Goal: Information Seeking & Learning: Learn about a topic

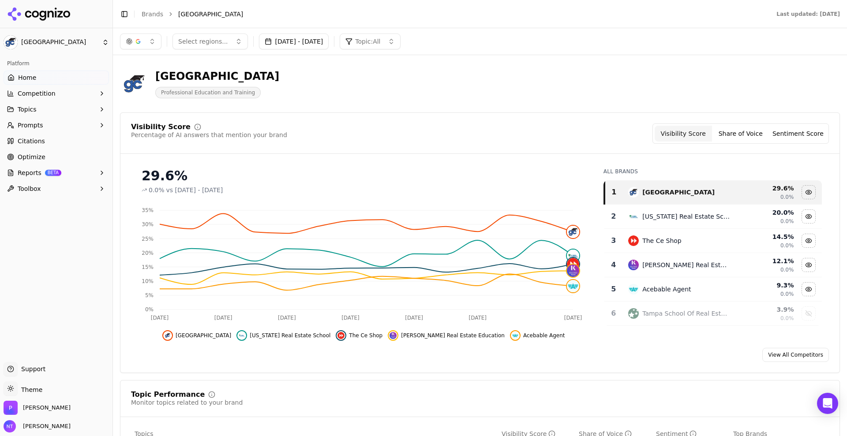
scroll to position [3, 0]
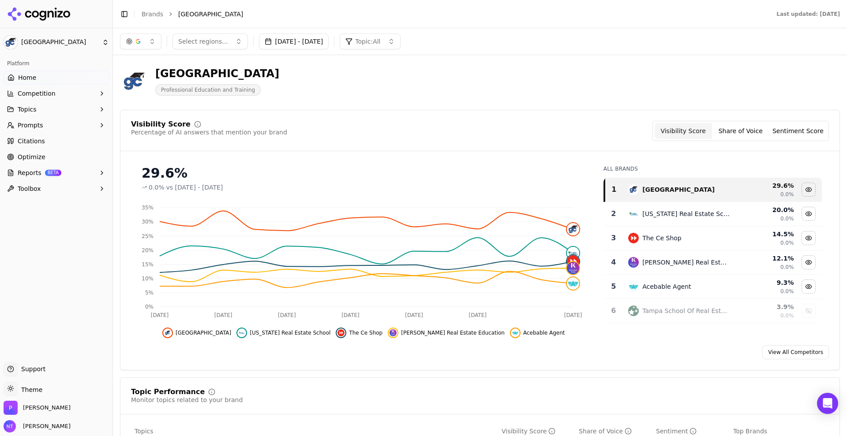
click at [771, 48] on div "Select regions... [DATE] - [DATE] Topic: All" at bounding box center [480, 42] width 720 height 16
click at [67, 45] on html "Gold Coast Schools Platform Home Competition Topics Prompts Citations Optimize …" at bounding box center [423, 218] width 847 height 436
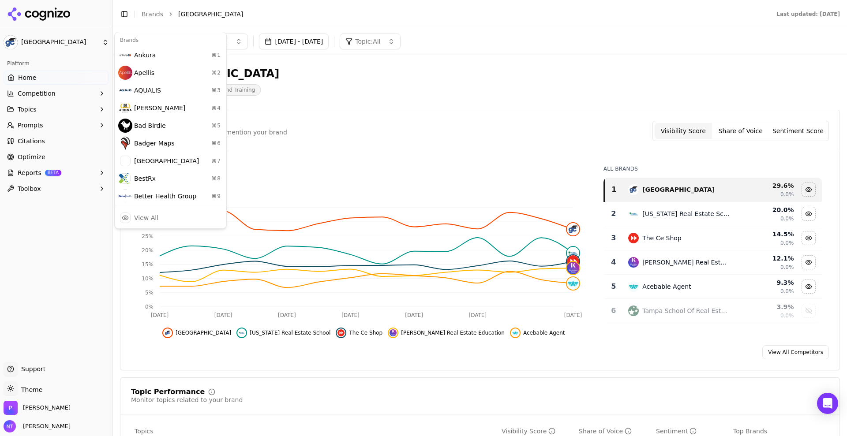
click at [23, 45] on html "Gold Coast Schools Platform Home Competition Topics Prompts Citations Optimize …" at bounding box center [423, 218] width 847 height 436
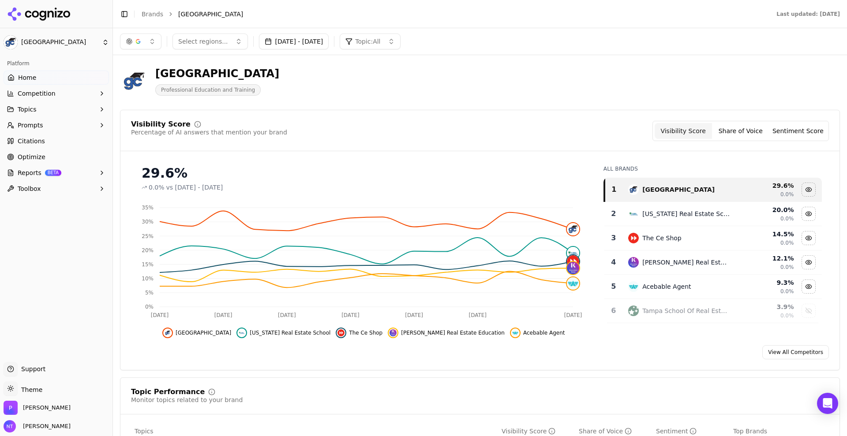
click at [24, 44] on html "Gold Coast Schools Platform Home Competition Topics Prompts Citations Optimize …" at bounding box center [423, 218] width 847 height 436
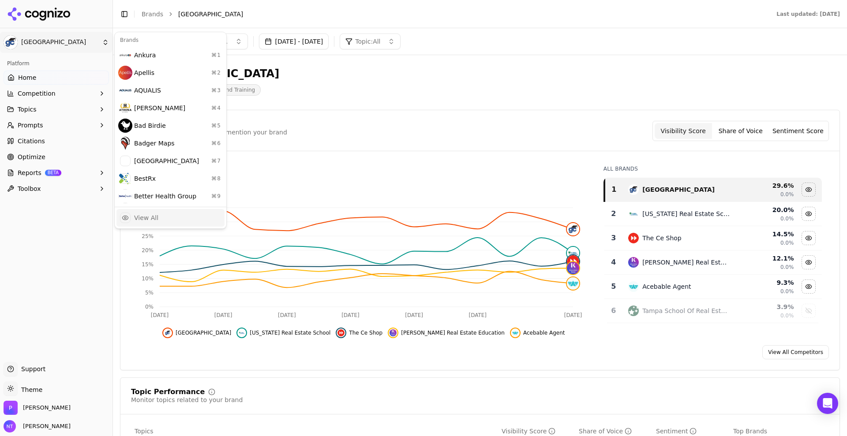
click at [167, 220] on div "View All" at bounding box center [170, 218] width 108 height 18
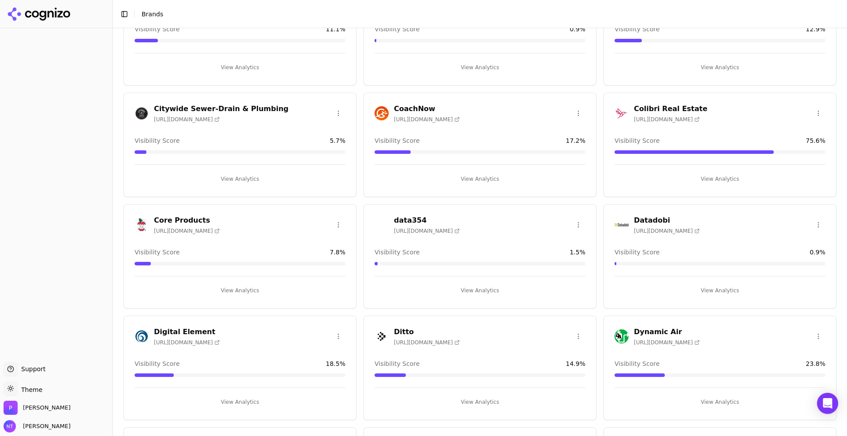
scroll to position [420, 0]
click at [677, 100] on div "Colibri Real Estate [URL][DOMAIN_NAME] Visibility Score 75.6 % View Analytics" at bounding box center [719, 144] width 233 height 105
click at [678, 105] on h3 "Colibri Real Estate" at bounding box center [671, 108] width 74 height 11
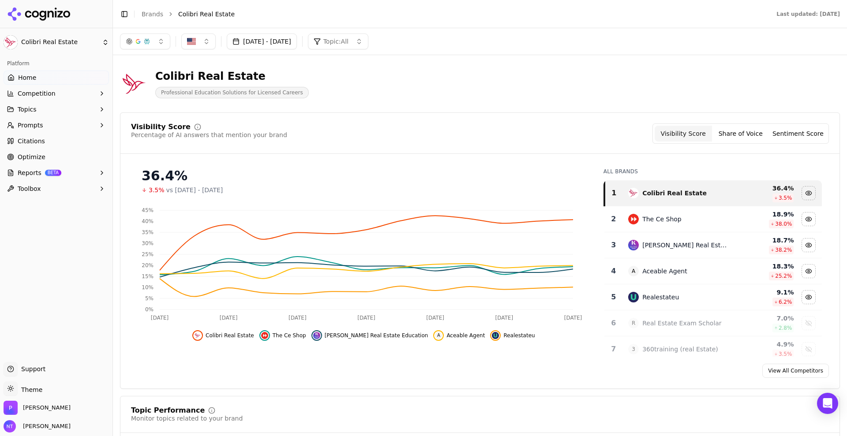
click at [297, 37] on button "[DATE] - [DATE]" at bounding box center [262, 42] width 70 height 16
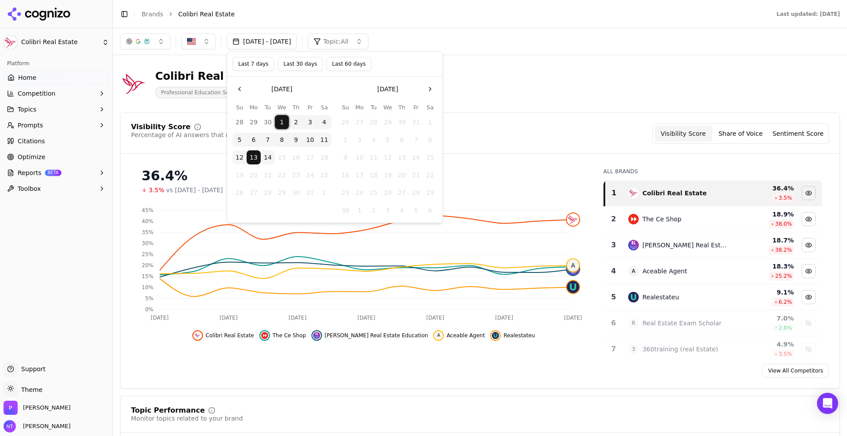
click at [282, 116] on button "1" at bounding box center [282, 122] width 14 height 14
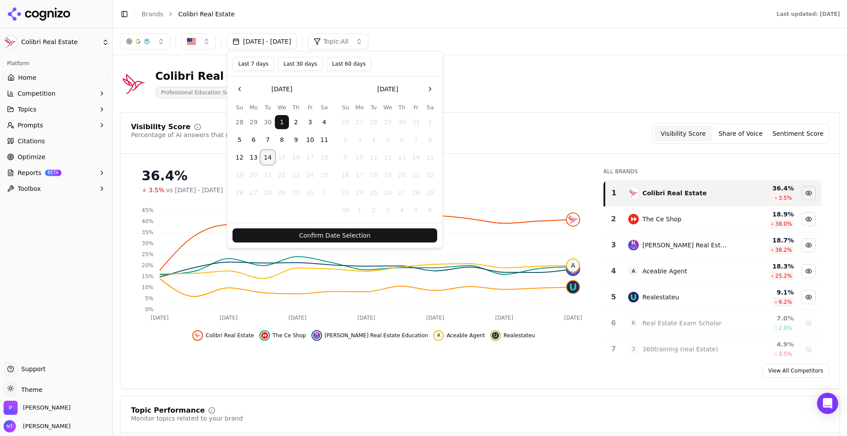
click at [266, 155] on button "14" at bounding box center [268, 157] width 14 height 14
click at [318, 236] on button "Confirm Date Selection" at bounding box center [334, 235] width 205 height 14
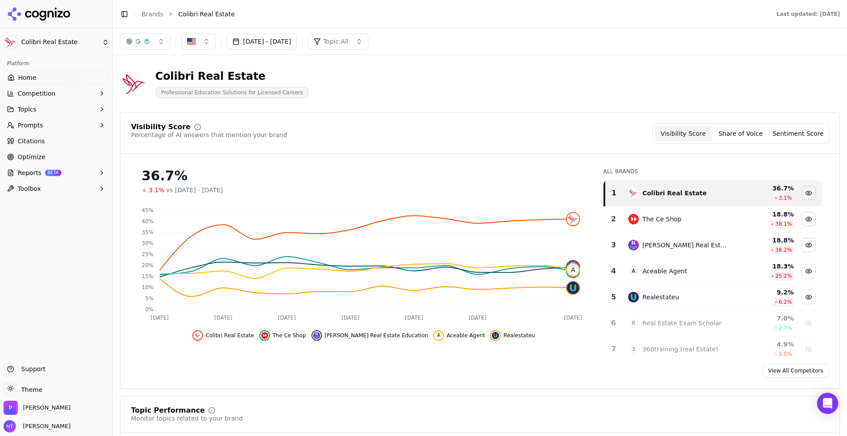
click at [796, 86] on div "Colibri Real Estate Professional Education Solutions for Licensed Careers" at bounding box center [480, 83] width 720 height 43
drag, startPoint x: 770, startPoint y: 60, endPoint x: 719, endPoint y: 61, distance: 51.2
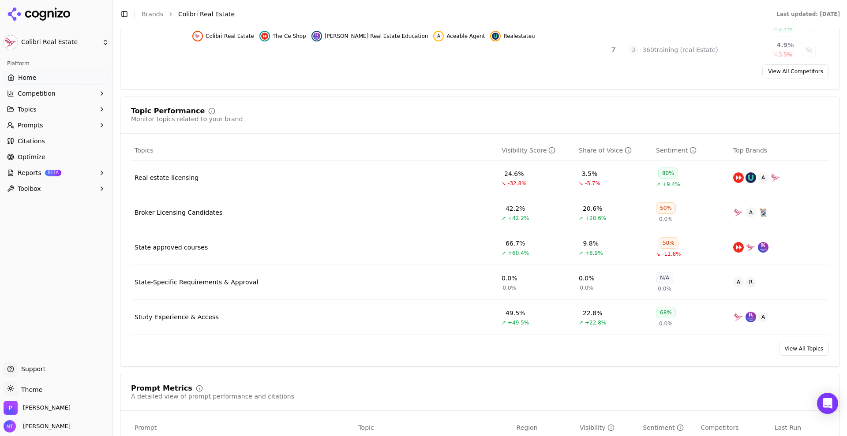
scroll to position [300, 0]
click at [789, 104] on div "Topic Performance Monitor topics related to your brand Topics Visibility Score …" at bounding box center [480, 231] width 720 height 270
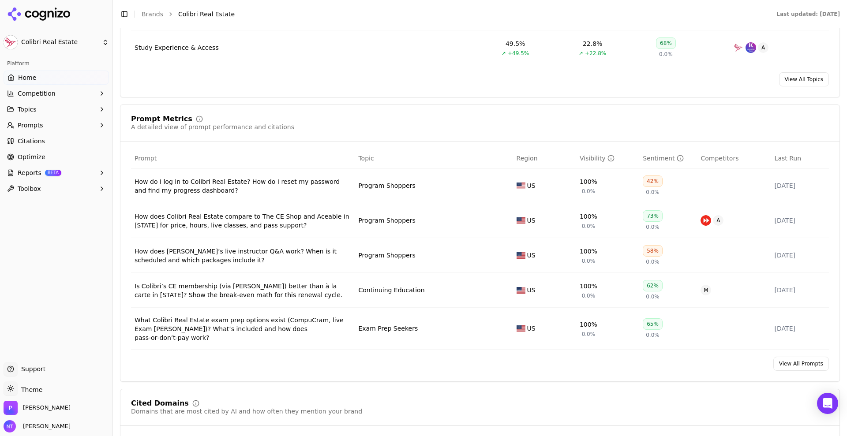
scroll to position [569, 0]
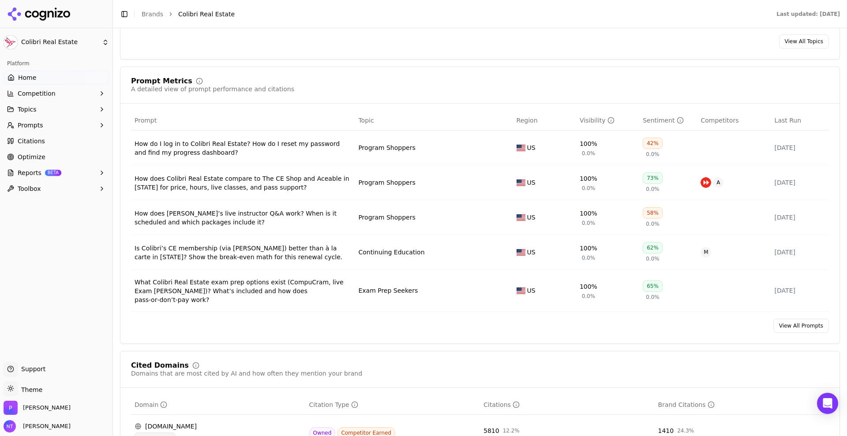
scroll to position [608, 0]
click at [785, 318] on link "View All Prompts" at bounding box center [801, 325] width 56 height 14
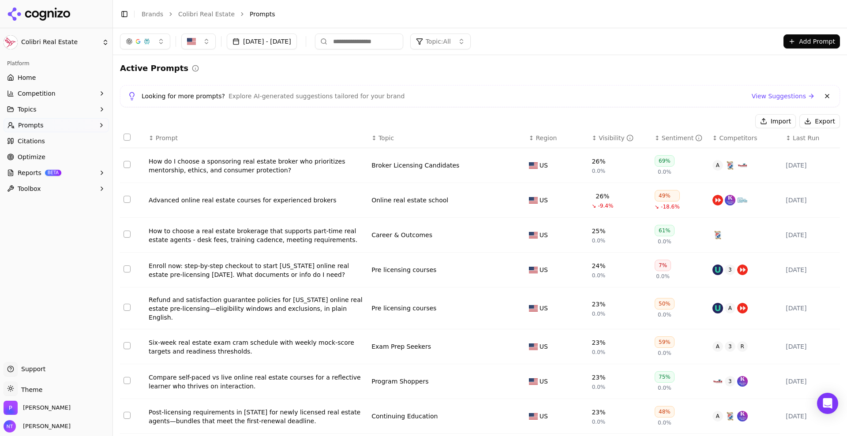
click at [809, 122] on button "Export" at bounding box center [819, 121] width 41 height 14
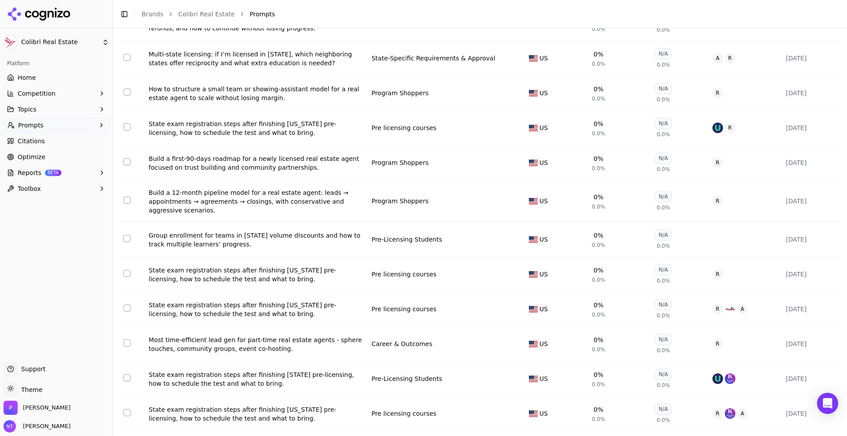
scroll to position [3107, 0]
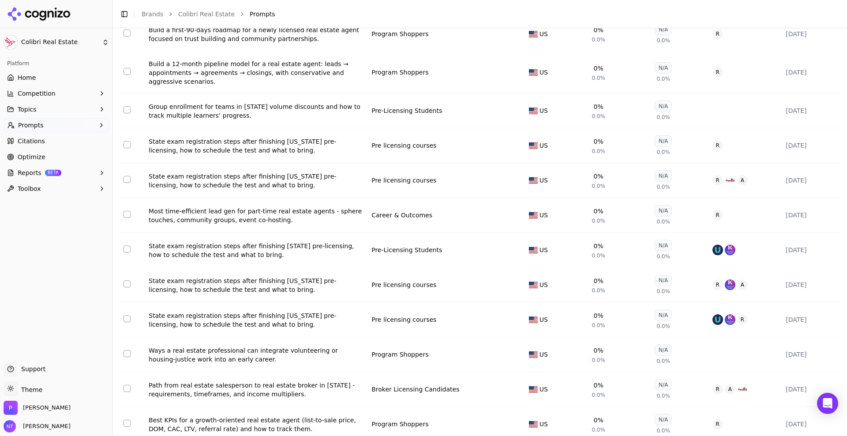
click at [256, 420] on html "Colibri Real Estate Platform Home Competition Topics Prompts Citations Optimize…" at bounding box center [423, 218] width 847 height 436
click at [756, 422] on html "Colibri Real Estate Platform Home Competition Topics Prompts Citations Optimize…" at bounding box center [423, 218] width 847 height 436
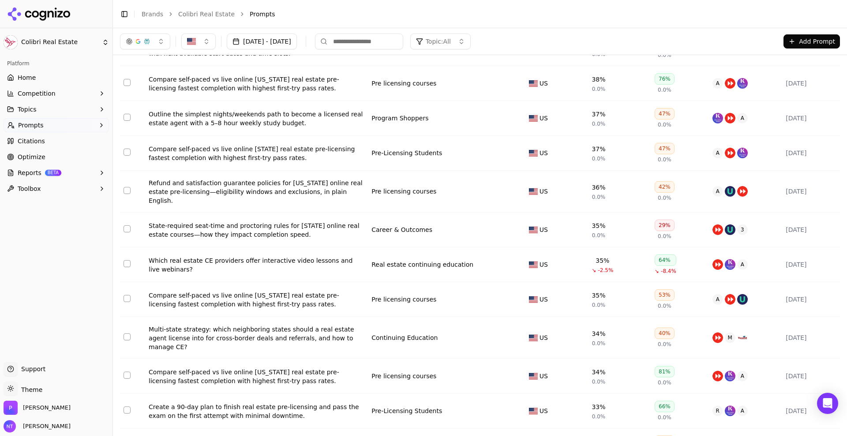
scroll to position [2910, 0]
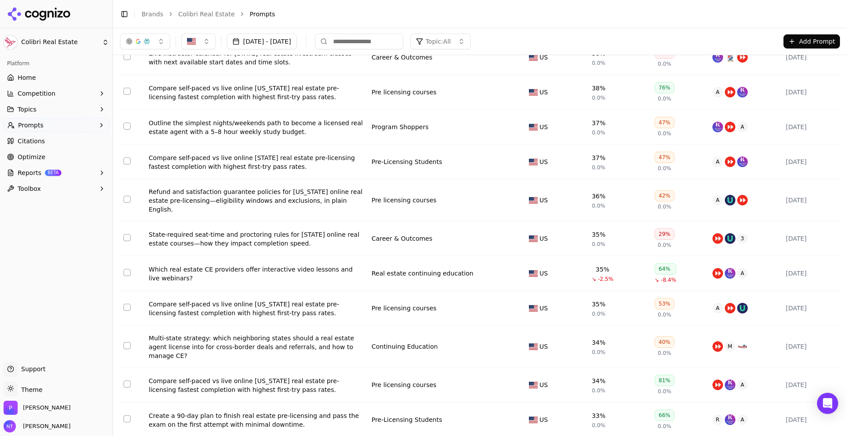
click at [66, 41] on html "Colibri Real Estate Platform Home Competition Topics Prompts Citations Optimize…" at bounding box center [423, 218] width 847 height 436
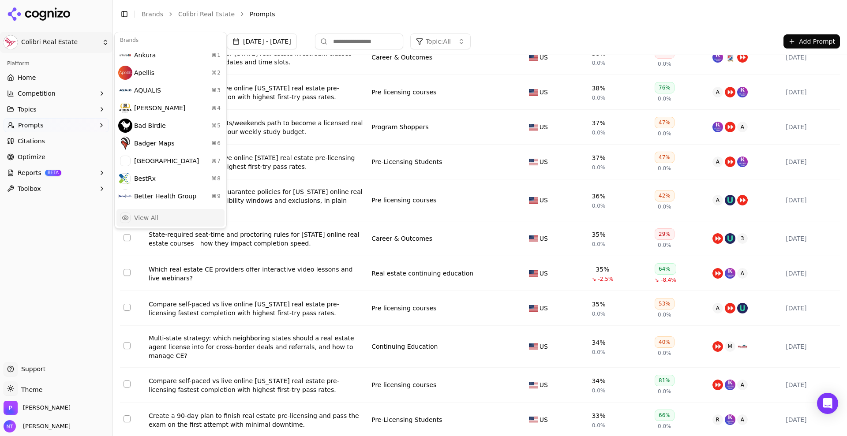
click at [166, 216] on div "View All" at bounding box center [170, 218] width 108 height 18
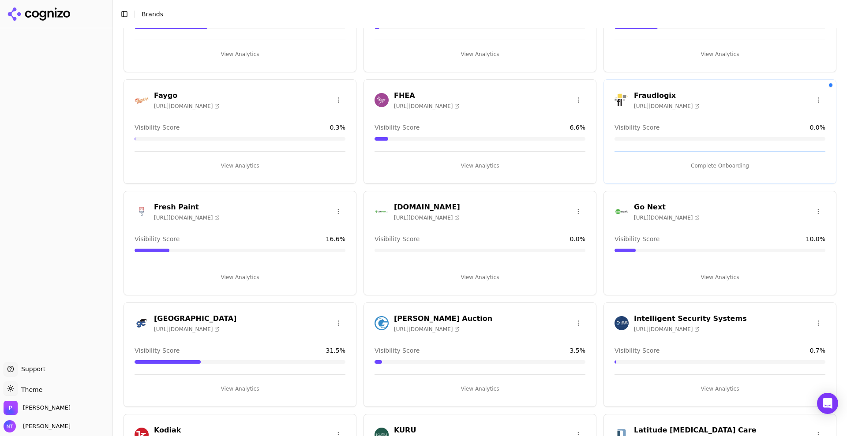
scroll to position [879, 0]
click at [212, 315] on h3 "[GEOGRAPHIC_DATA]" at bounding box center [195, 318] width 82 height 11
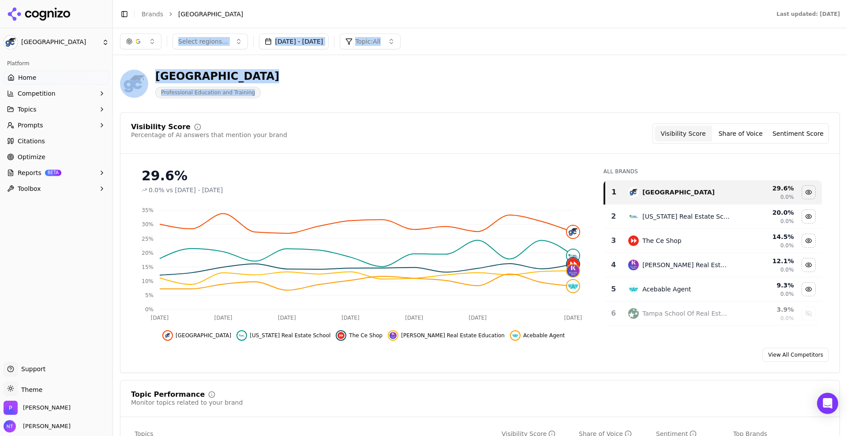
click at [388, 85] on div "Gold Coast Schools Professional Education and Training" at bounding box center [317, 83] width 395 height 29
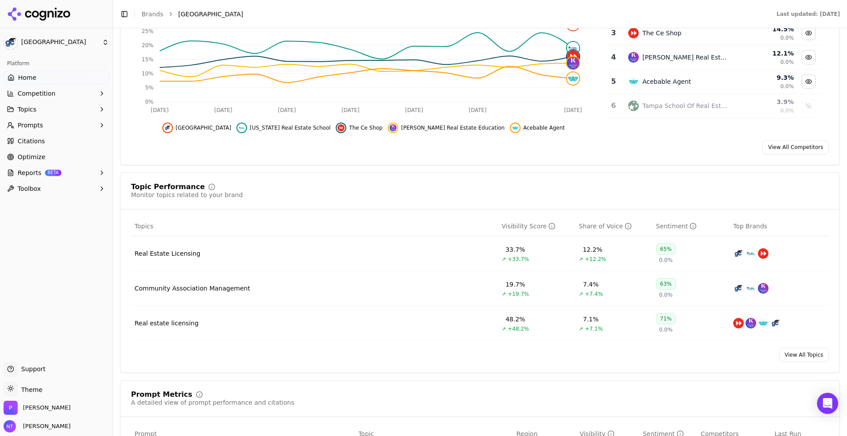
scroll to position [209, 0]
click at [94, 267] on div "Platform Home Competition Topics Prompts Citations Optimize Reports BETA Toolbox" at bounding box center [56, 206] width 112 height 306
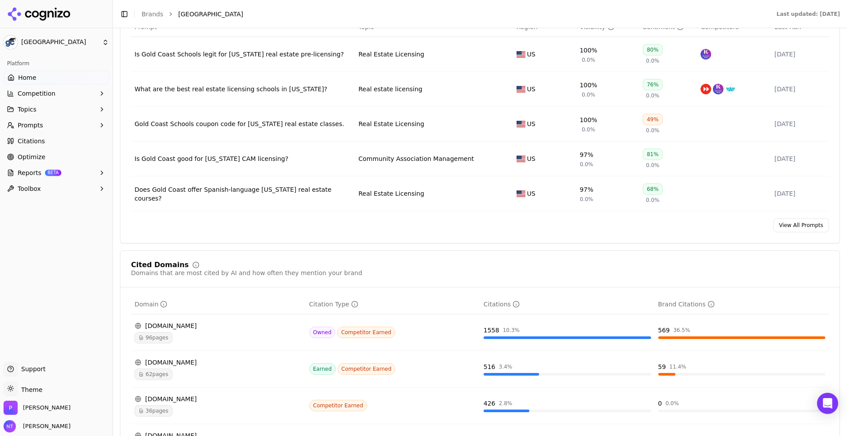
scroll to position [620, 0]
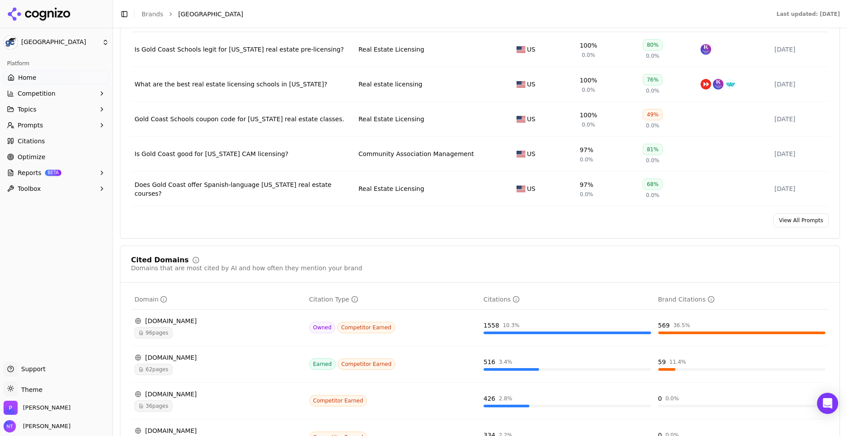
click at [789, 221] on link "View All Prompts" at bounding box center [801, 220] width 56 height 14
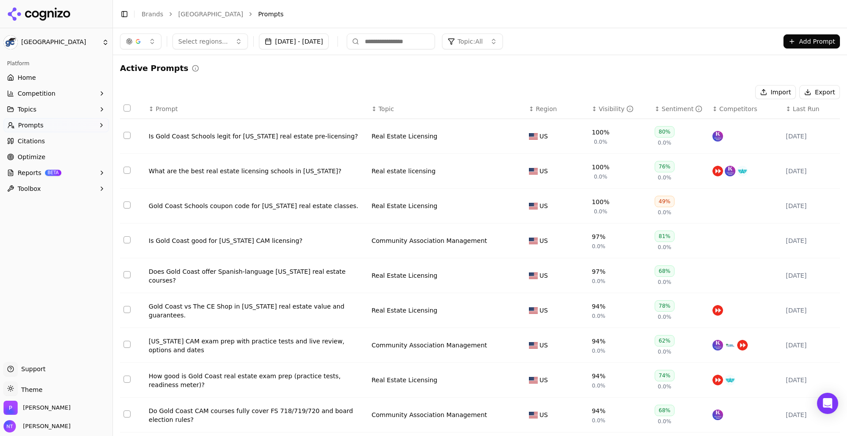
click at [804, 92] on button "Export" at bounding box center [819, 92] width 41 height 14
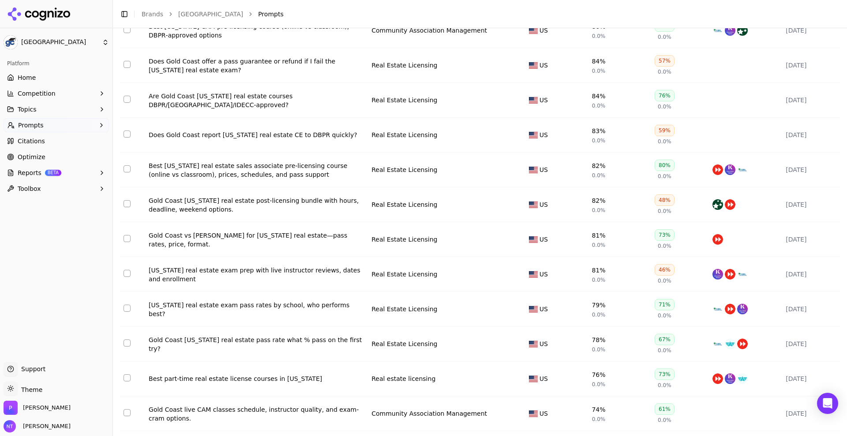
scroll to position [557, 0]
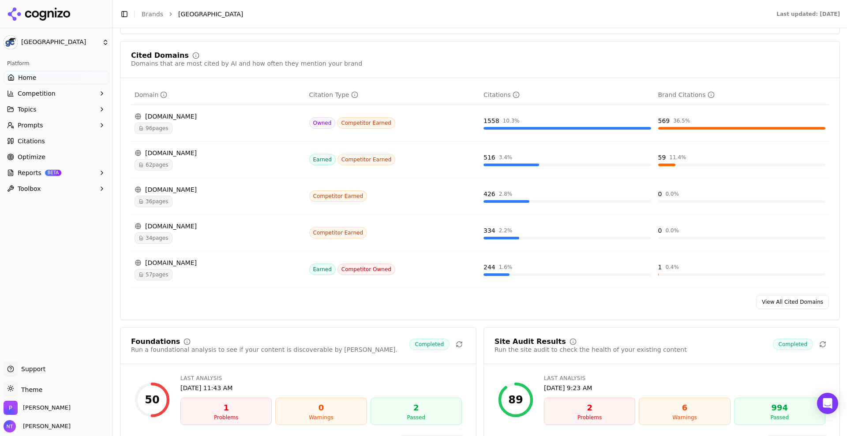
scroll to position [829, 0]
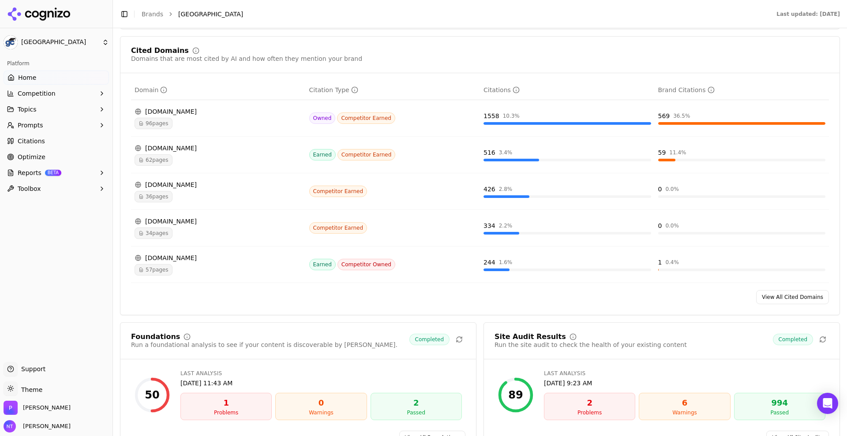
click at [105, 299] on div "Platform Home Competition Topics Prompts Citations Optimize Reports BETA Toolbox" at bounding box center [56, 206] width 112 height 306
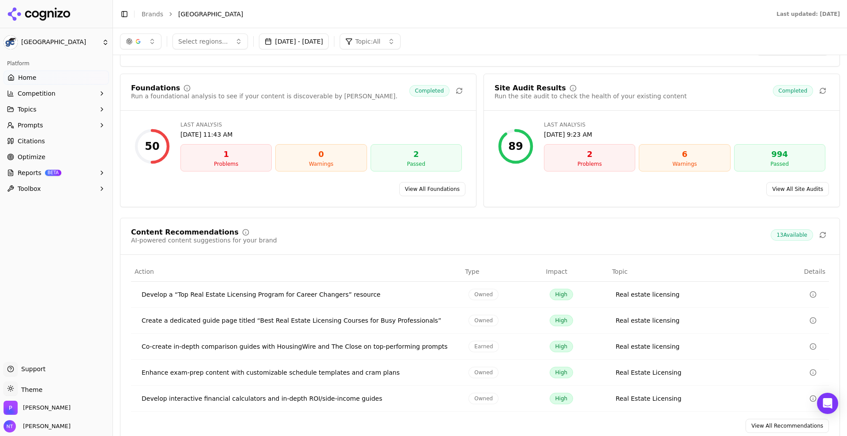
scroll to position [1057, 0]
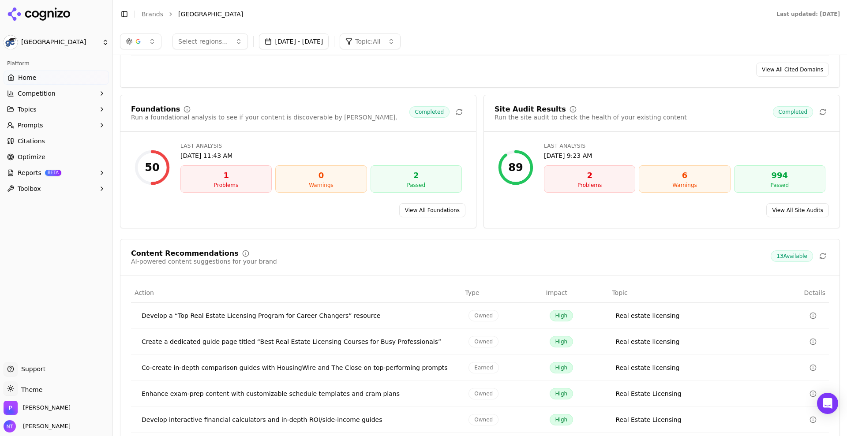
click at [446, 209] on link "View All Foundations" at bounding box center [432, 210] width 66 height 14
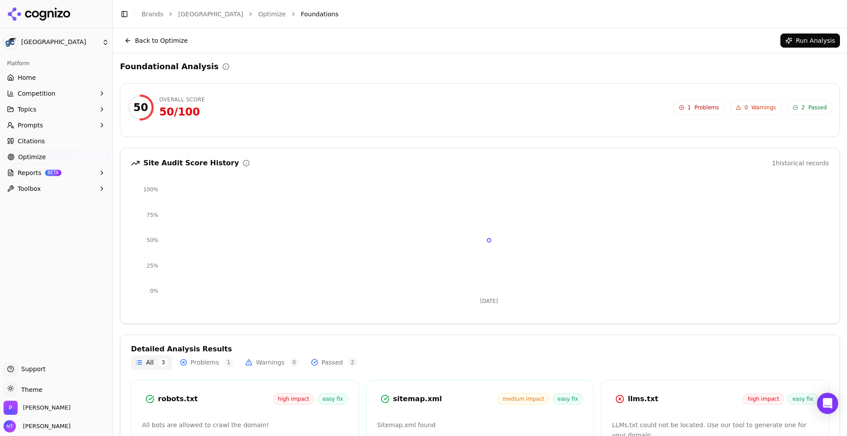
click at [130, 34] on button "Back to Optimize" at bounding box center [156, 41] width 72 height 14
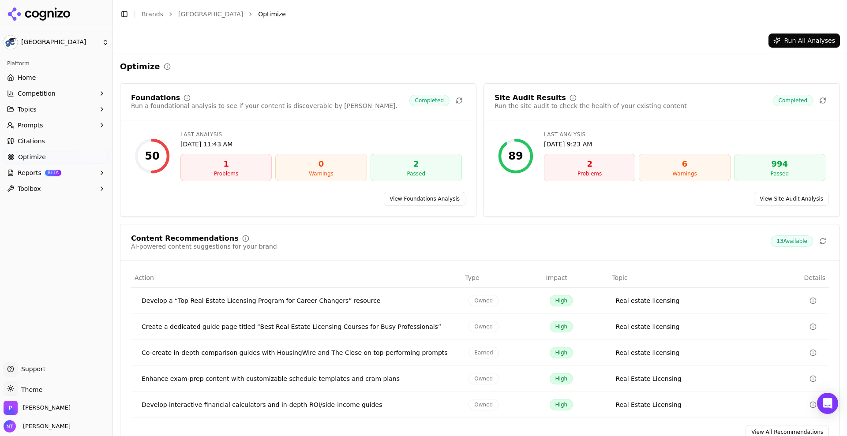
click at [781, 199] on link "View Site Audit Analysis" at bounding box center [791, 199] width 75 height 14
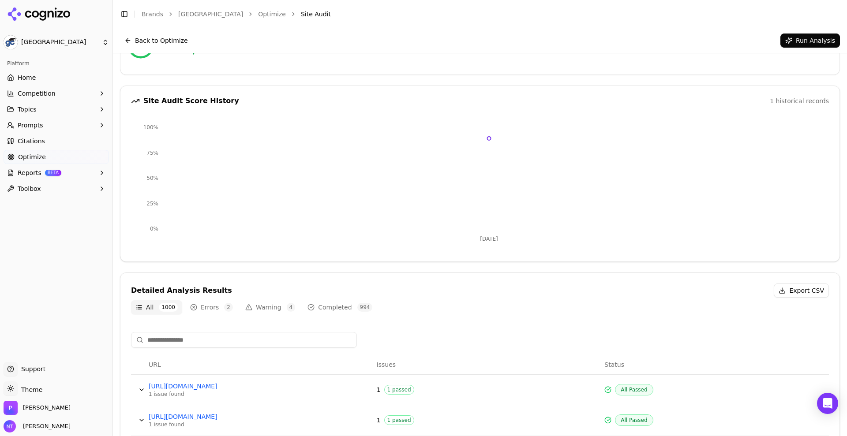
scroll to position [57, 0]
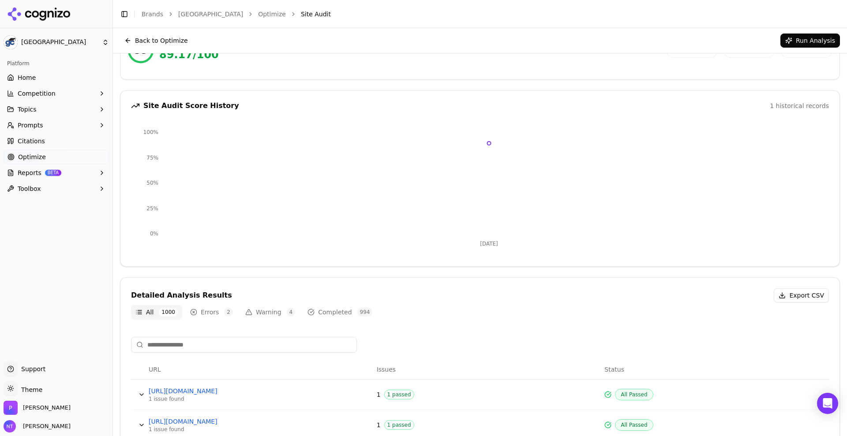
click at [216, 314] on button "Errors 2" at bounding box center [212, 312] width 52 height 14
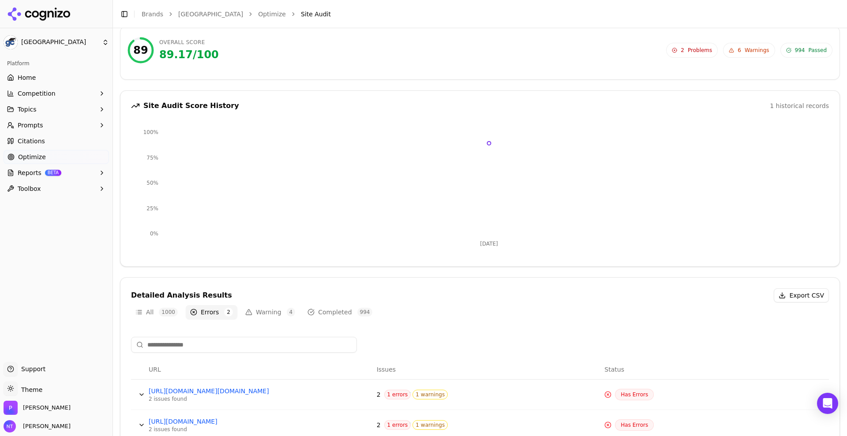
scroll to position [87, 0]
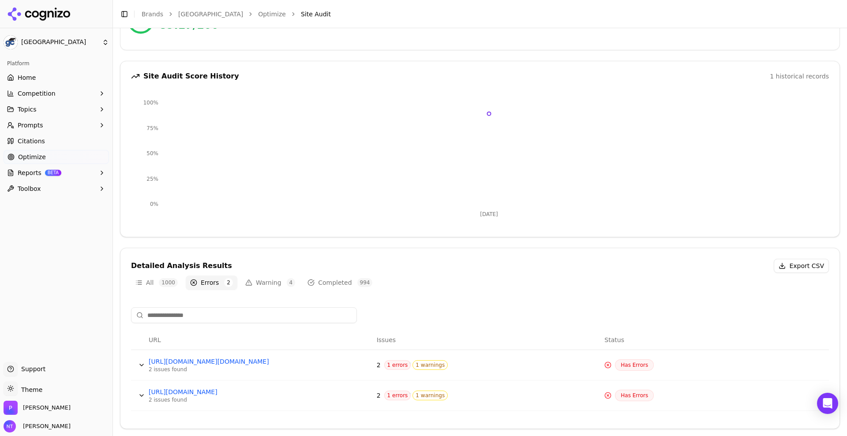
click at [287, 284] on span "4" at bounding box center [291, 282] width 9 height 9
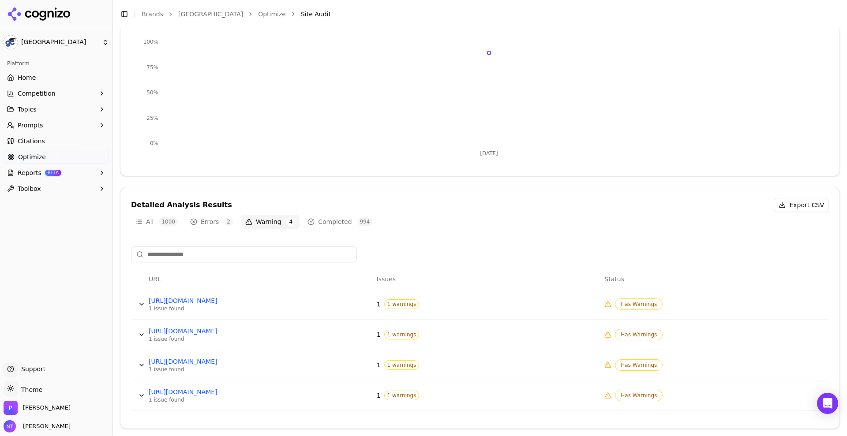
scroll to position [0, 0]
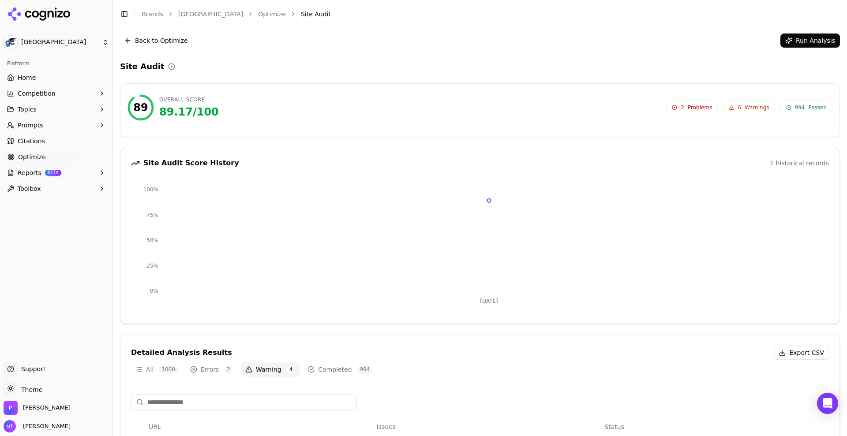
click at [45, 41] on html "Gold Coast Schools Platform Home Competition Topics Prompts Citations Optimize …" at bounding box center [423, 218] width 847 height 436
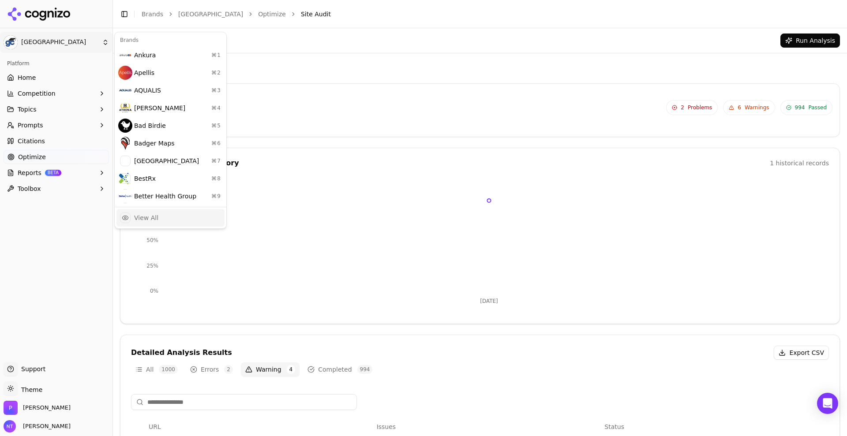
click at [157, 214] on div "View All" at bounding box center [146, 217] width 24 height 9
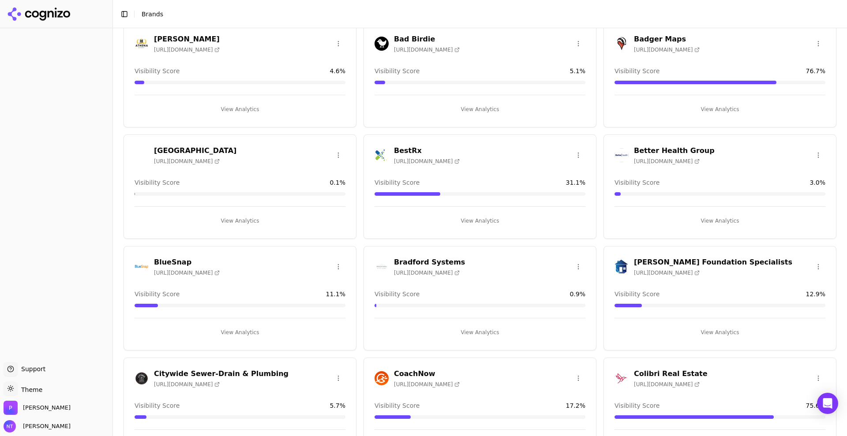
scroll to position [172, 0]
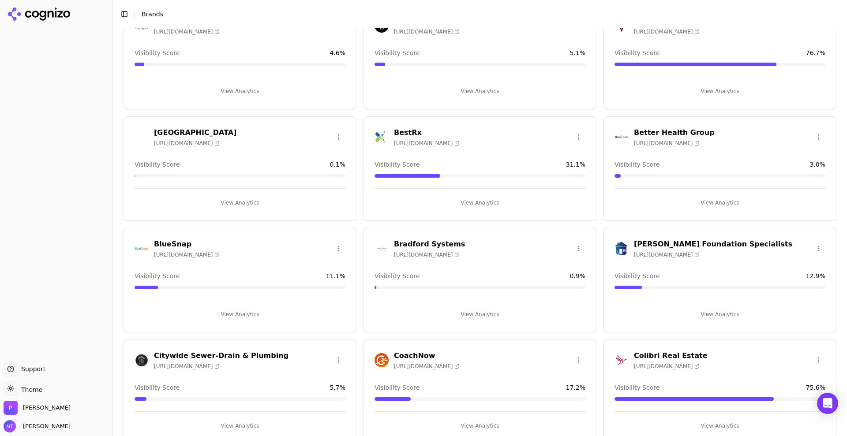
click at [657, 364] on span "[URL][DOMAIN_NAME]" at bounding box center [667, 366] width 66 height 7
click at [705, 420] on button "View Analytics" at bounding box center [719, 426] width 211 height 14
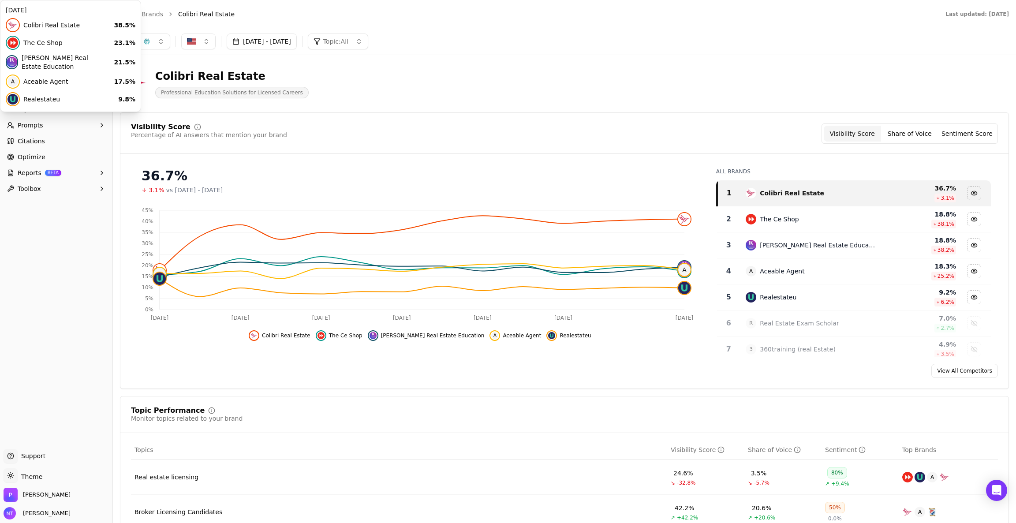
click at [165, 239] on icon "[DATE] [DATE] [DATE] [DATE] [DATE] Oct [DATE] 0% 5% 10% 15% 20% 25% 30% 35% 40%…" at bounding box center [416, 263] width 571 height 123
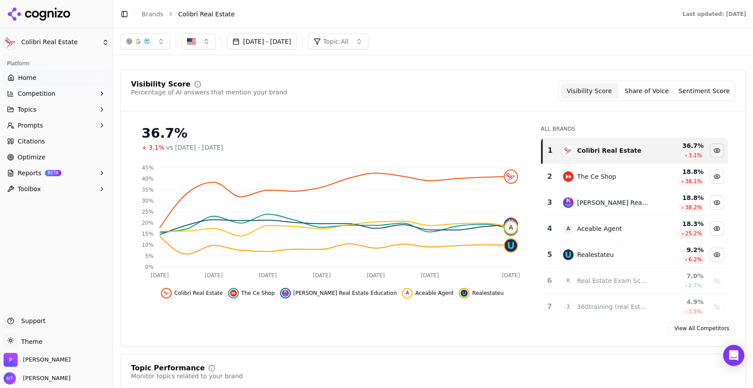
scroll to position [43, 0]
click at [165, 192] on icon "[DATE] [DATE] [DATE] [DATE] [DATE] Oct [DATE] 0% 5% 10% 15% 20% 25% 30% 35% 40%…" at bounding box center [329, 220] width 397 height 123
